Goal: Task Accomplishment & Management: Use online tool/utility

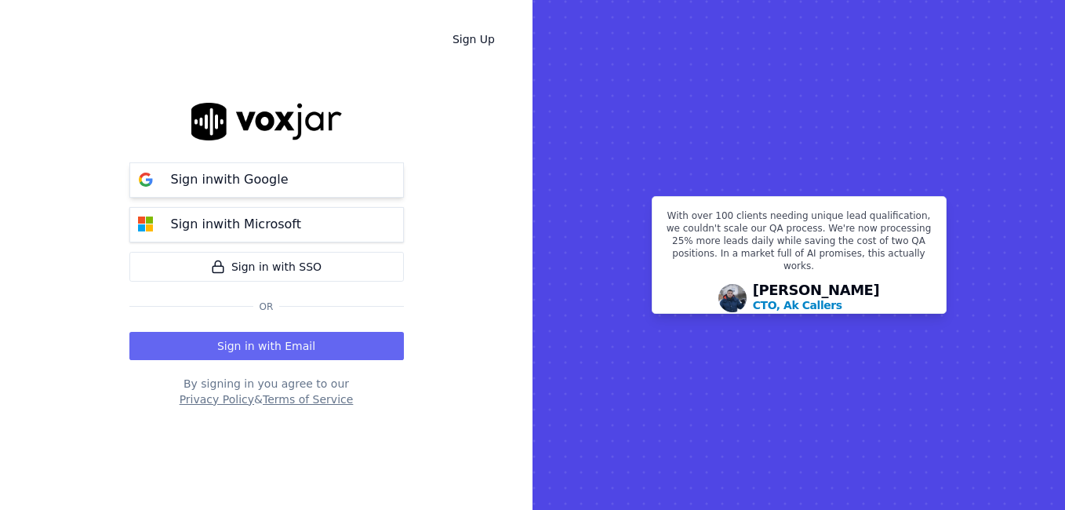
drag, startPoint x: 264, startPoint y: 177, endPoint x: 299, endPoint y: 187, distance: 35.8
click at [264, 177] on p "Sign in with Google" at bounding box center [230, 179] width 118 height 19
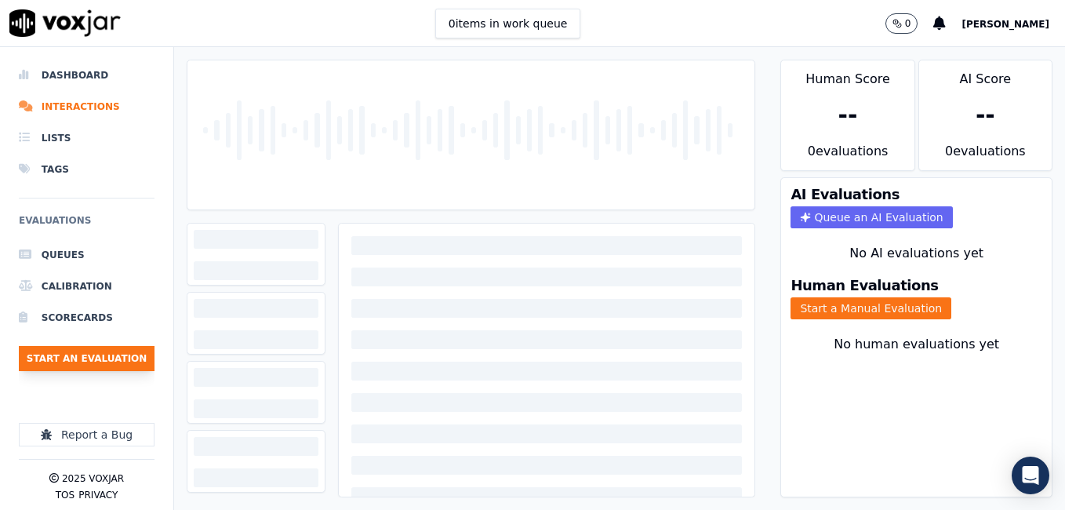
click at [103, 363] on button "Start an Evaluation" at bounding box center [87, 358] width 136 height 25
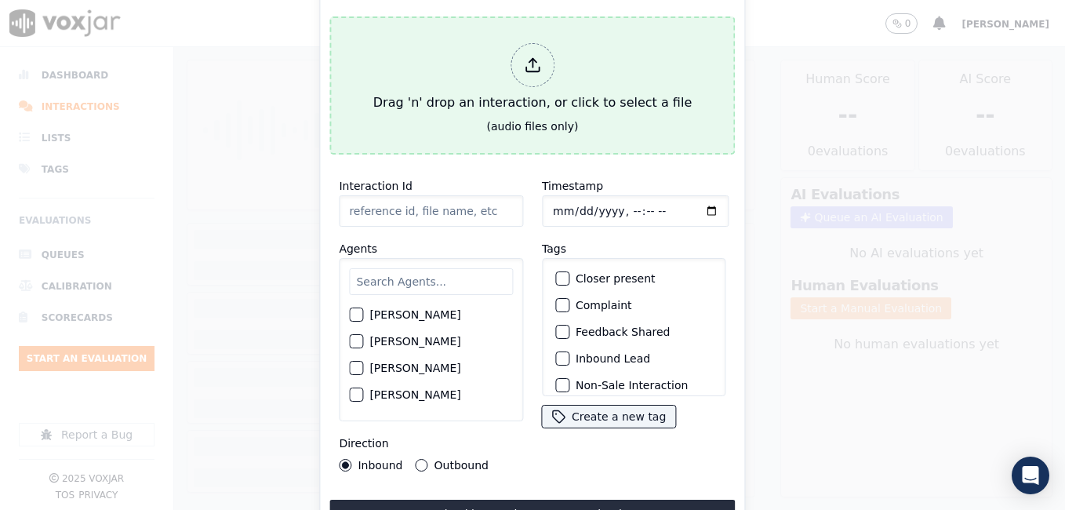
click at [500, 98] on div "Drag 'n' drop an interaction, or click to select a file" at bounding box center [532, 78] width 331 height 82
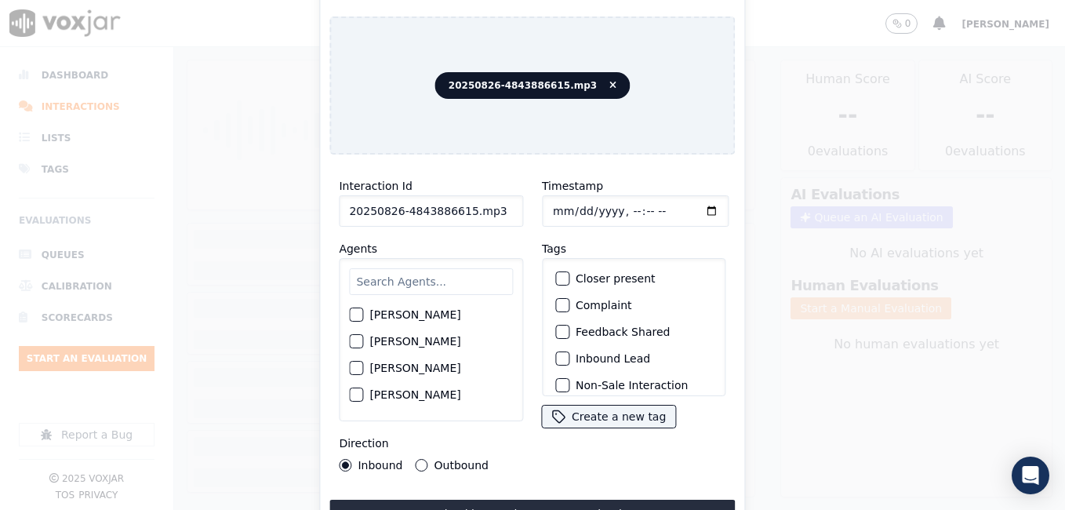
click at [398, 206] on input "20250826-4843886615.mp3" at bounding box center [431, 210] width 184 height 31
paste input "4843886615"
type input "4843886615"
click at [573, 206] on input "Timestamp" at bounding box center [635, 210] width 187 height 31
type input "[DATE]T23:46"
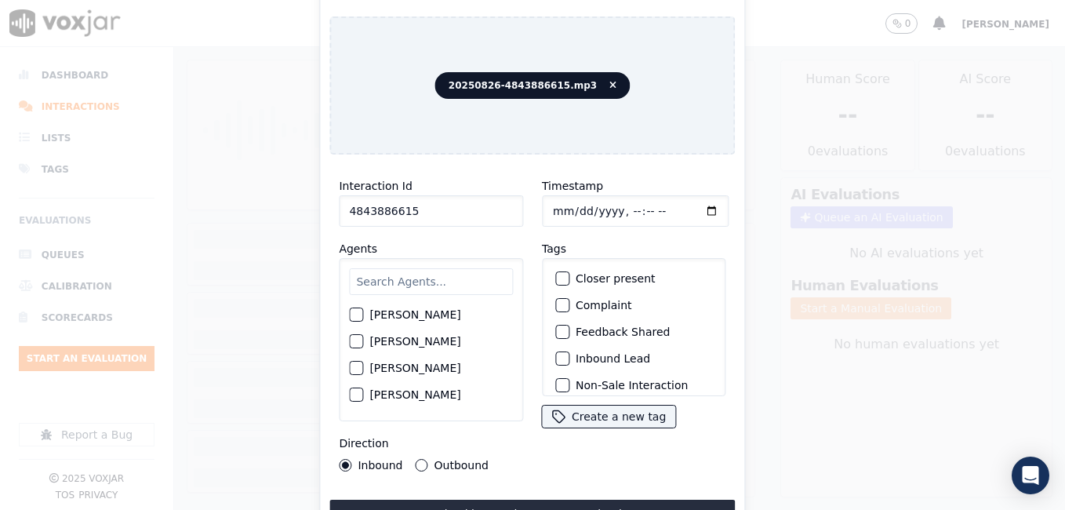
click at [439, 287] on input "text" at bounding box center [431, 281] width 164 height 27
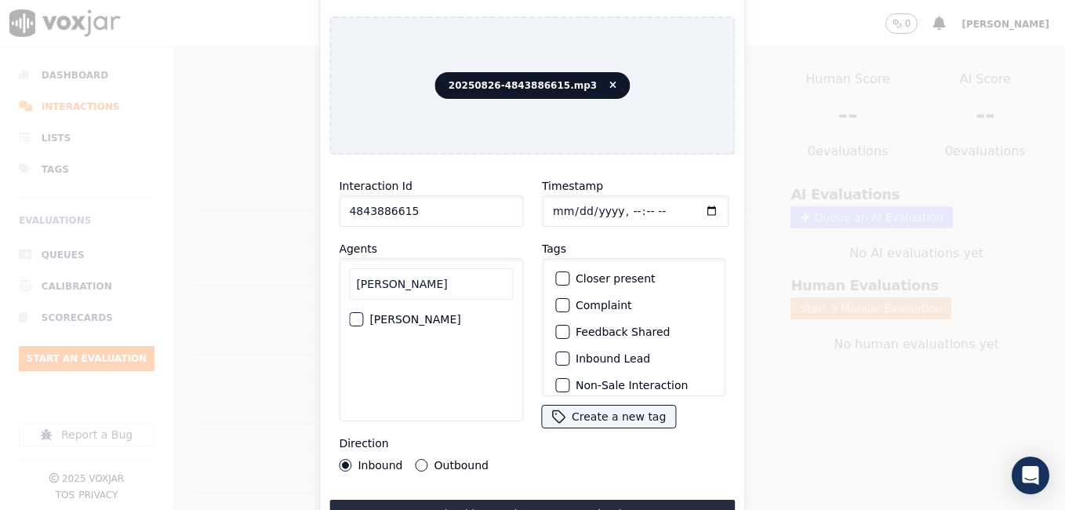
type input "[PERSON_NAME]"
click at [418, 314] on label "[PERSON_NAME]" at bounding box center [414, 319] width 91 height 11
click at [363, 312] on button "[PERSON_NAME]" at bounding box center [356, 319] width 14 height 14
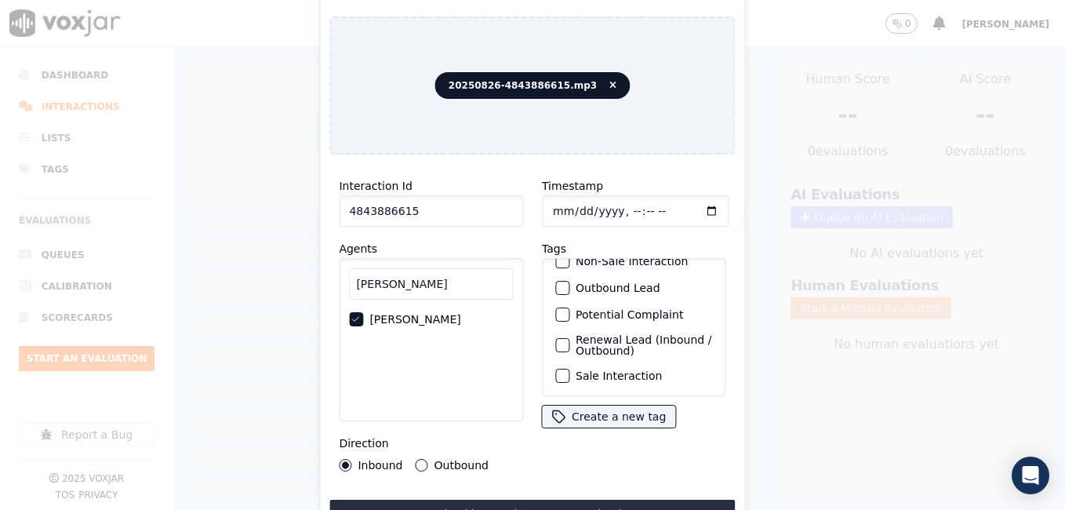
click at [557, 370] on div "button" at bounding box center [561, 375] width 11 height 11
click at [436, 461] on label "Outbound" at bounding box center [461, 465] width 54 height 11
click at [428, 461] on button "Outbound" at bounding box center [422, 465] width 13 height 13
click at [471, 500] on button "Upload interaction to start evaluation" at bounding box center [531, 514] width 405 height 28
